Goal: Go to known website: Access a specific website the user already knows

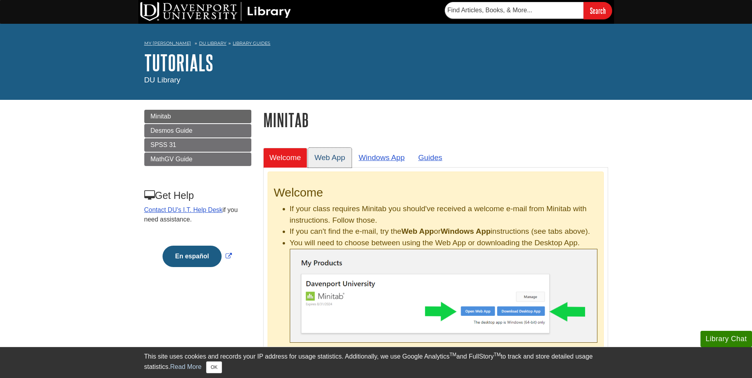
click at [338, 156] on link "Web App" at bounding box center [330, 157] width 44 height 19
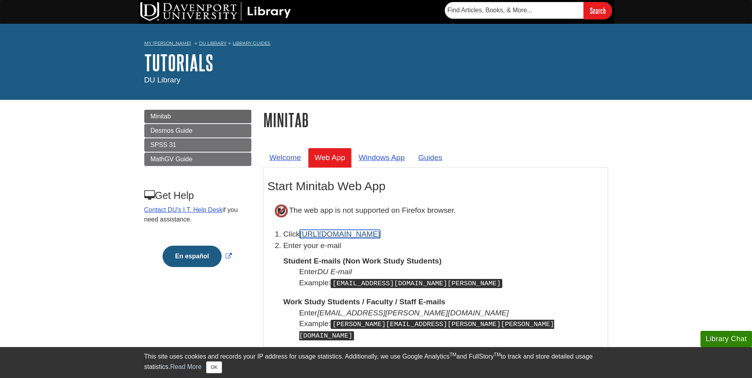
click at [355, 235] on link "[URL][DOMAIN_NAME]" at bounding box center [340, 234] width 80 height 8
